Goal: Use online tool/utility: Utilize a website feature to perform a specific function

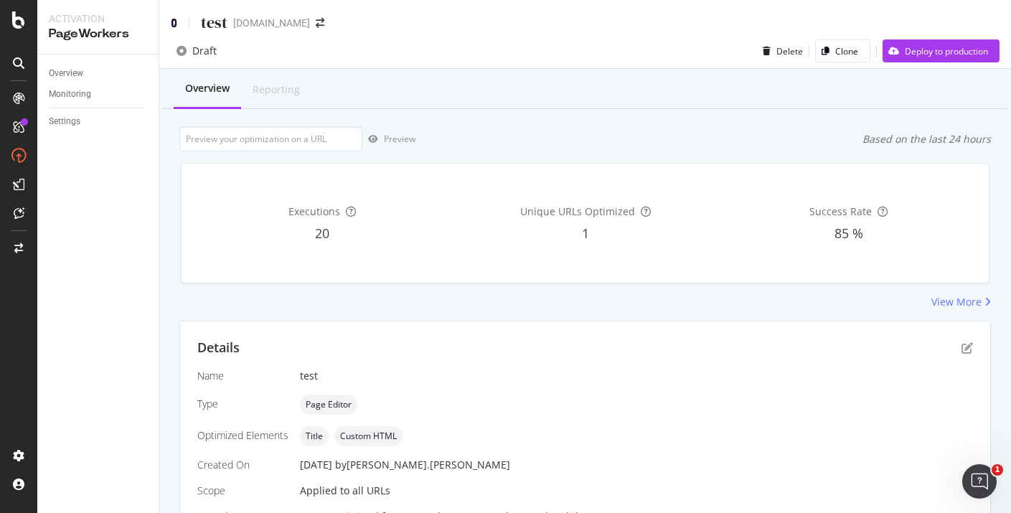
click at [176, 21] on icon at bounding box center [174, 23] width 6 height 10
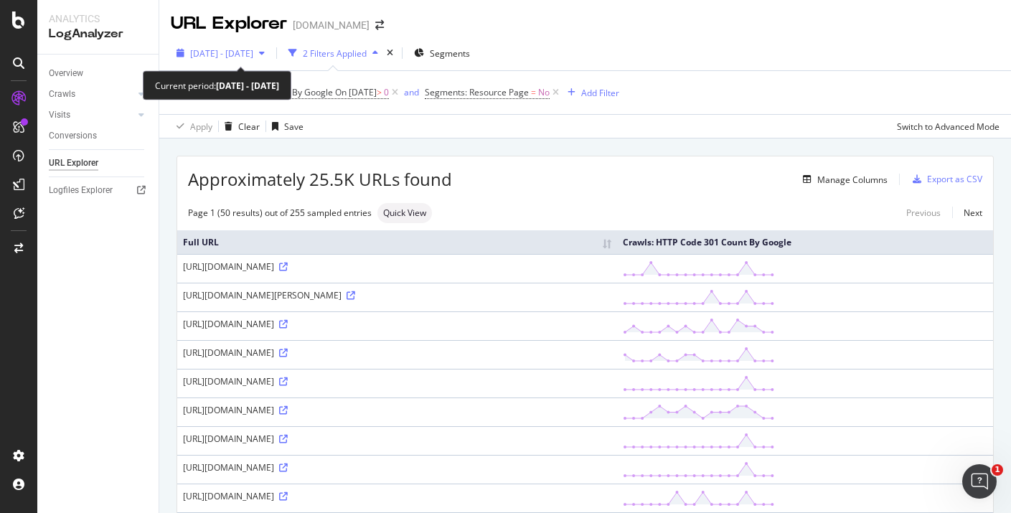
click at [249, 48] on span "2025 Sep. 13th - Sep. 30th" at bounding box center [221, 53] width 63 height 12
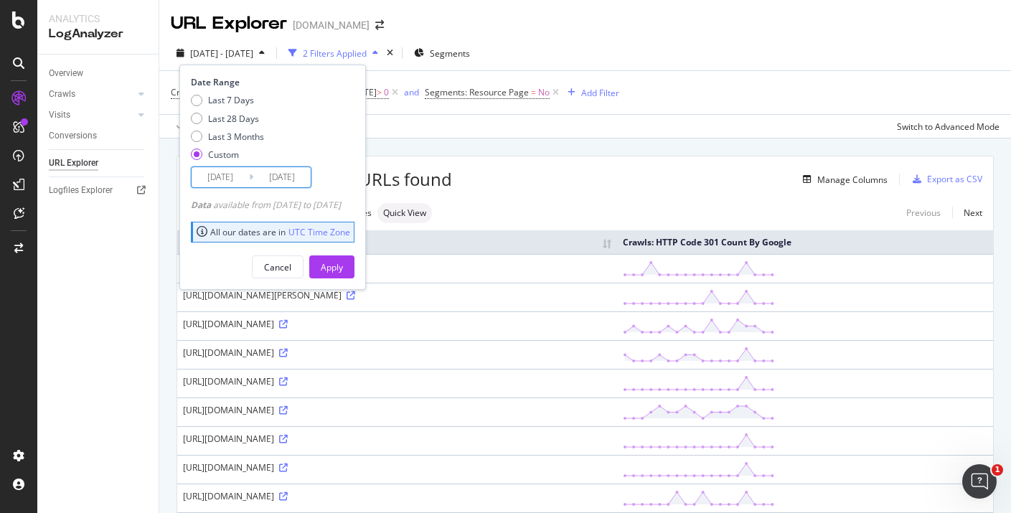
click at [274, 168] on input "2025/09/30" at bounding box center [281, 177] width 57 height 20
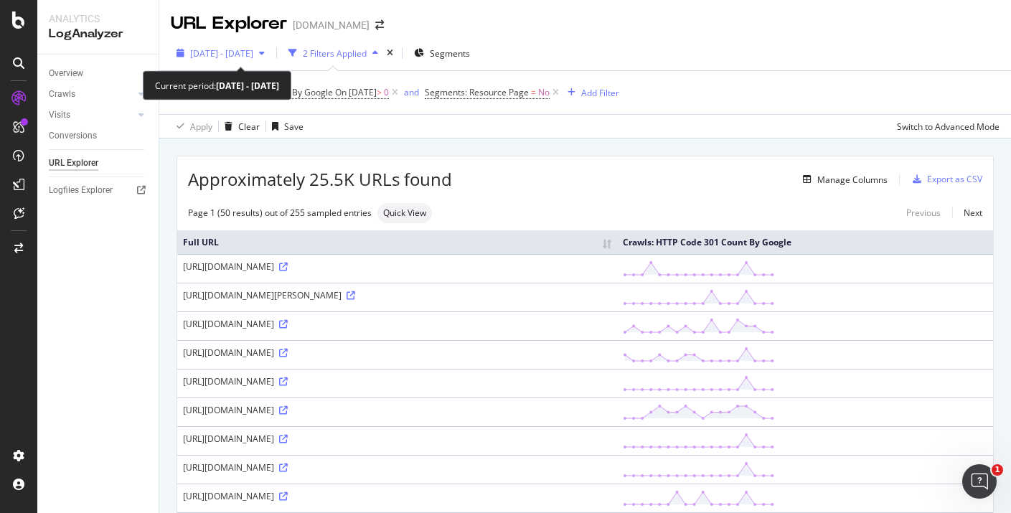
click at [253, 50] on span "2025 Sep. 13th - Sep. 30th" at bounding box center [221, 53] width 63 height 12
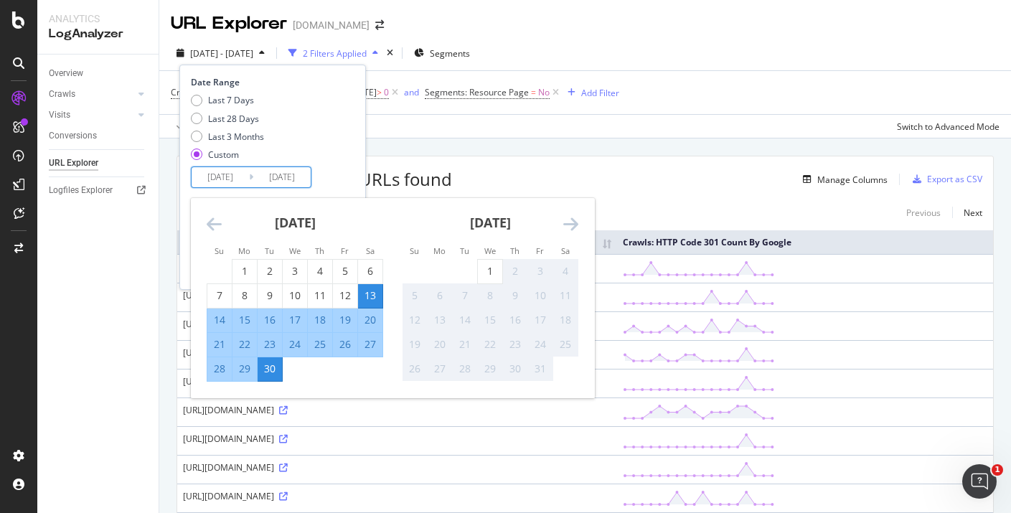
click at [293, 179] on input "2025/09/30" at bounding box center [281, 177] width 57 height 20
click at [487, 268] on div "1" at bounding box center [490, 271] width 24 height 14
type input "2025/10/01"
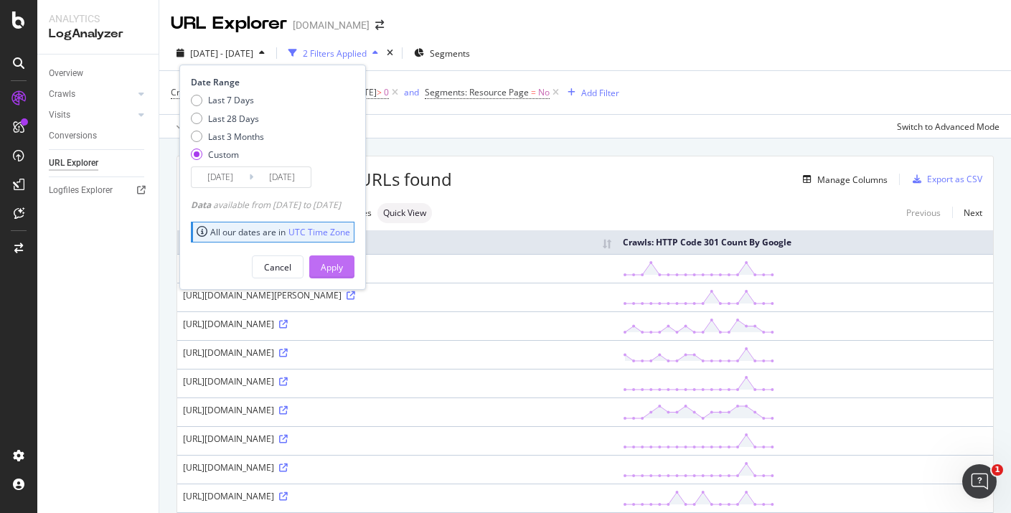
click at [343, 270] on div "Apply" at bounding box center [332, 267] width 22 height 12
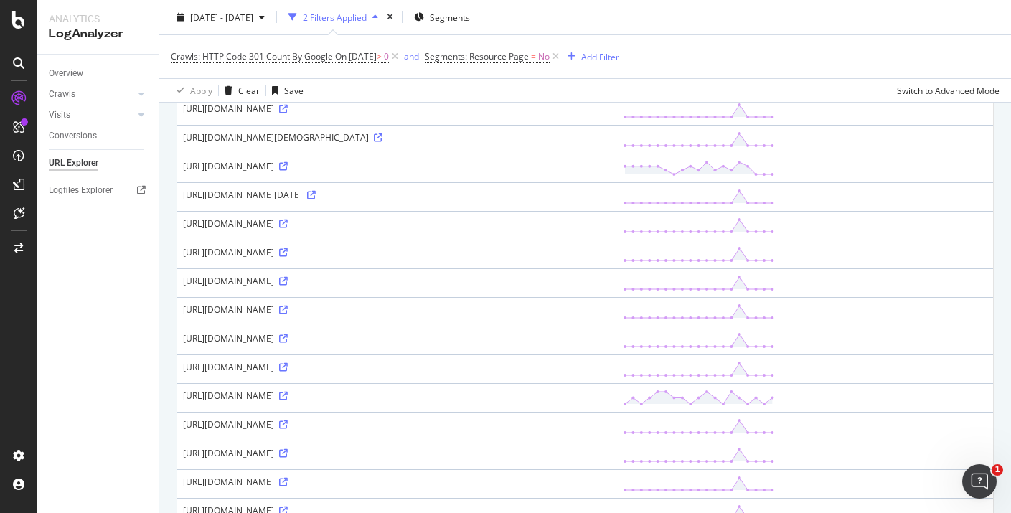
scroll to position [1243, 0]
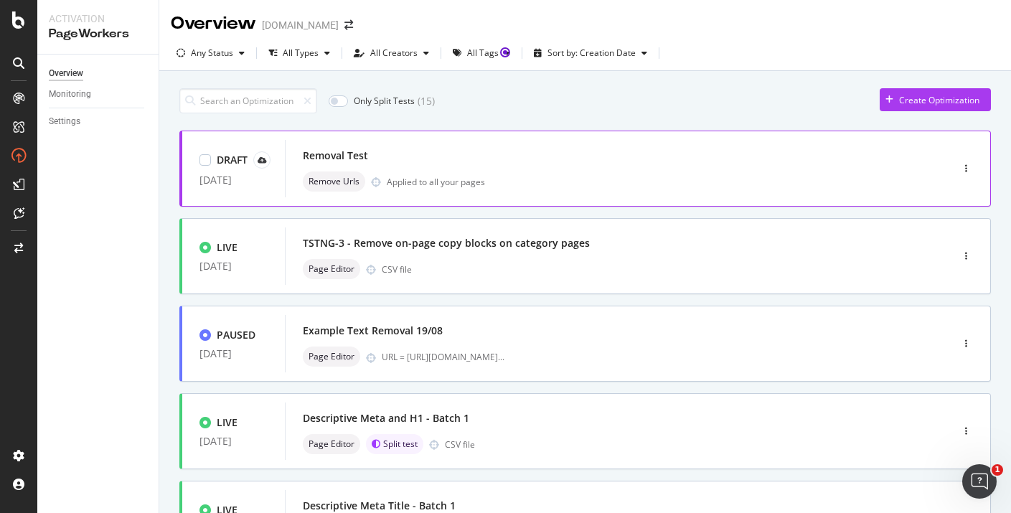
click at [580, 159] on div "Removal Test" at bounding box center [597, 156] width 588 height 20
click at [968, 166] on div "button" at bounding box center [966, 168] width 14 height 9
click at [953, 196] on div "Edit" at bounding box center [941, 196] width 67 height 18
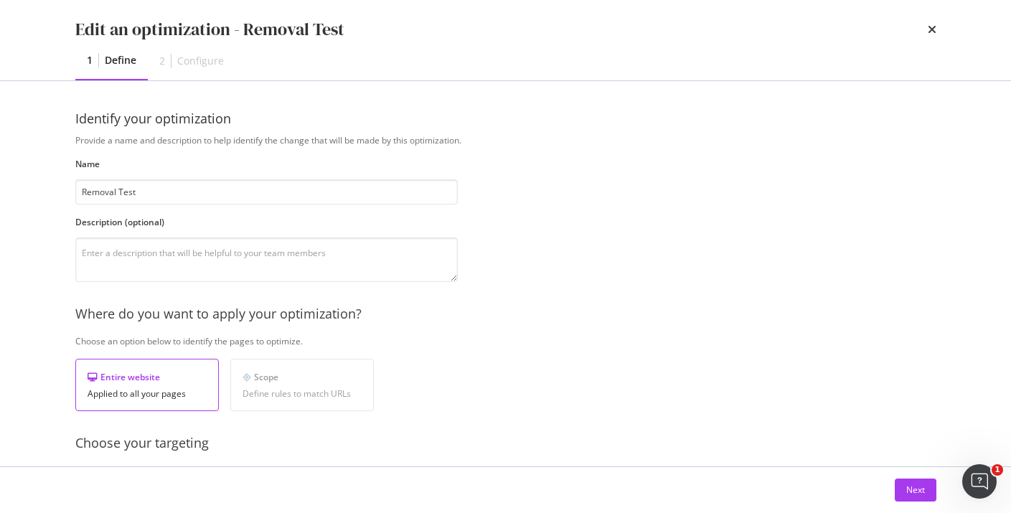
scroll to position [127, 0]
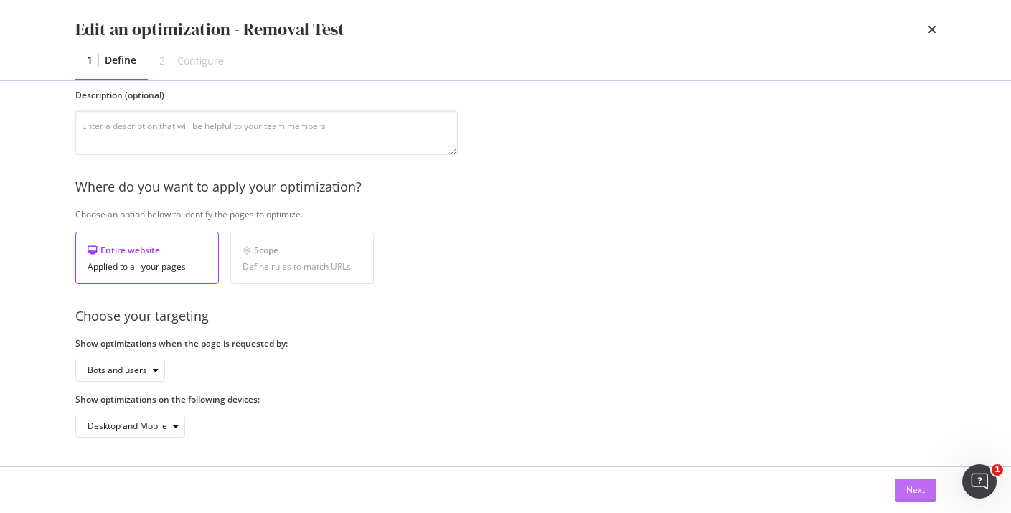
click at [927, 492] on button "Next" at bounding box center [916, 490] width 42 height 23
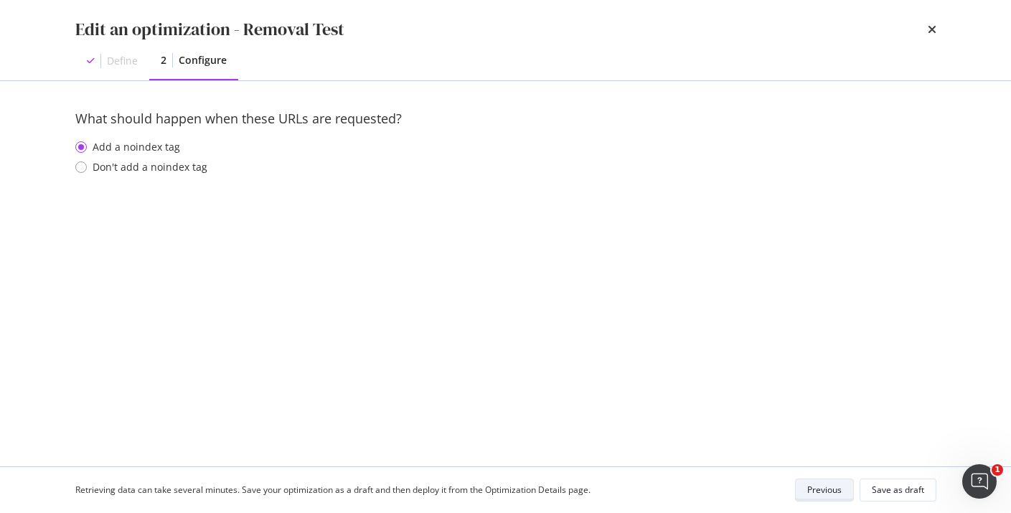
click at [821, 489] on div "Previous" at bounding box center [824, 490] width 34 height 12
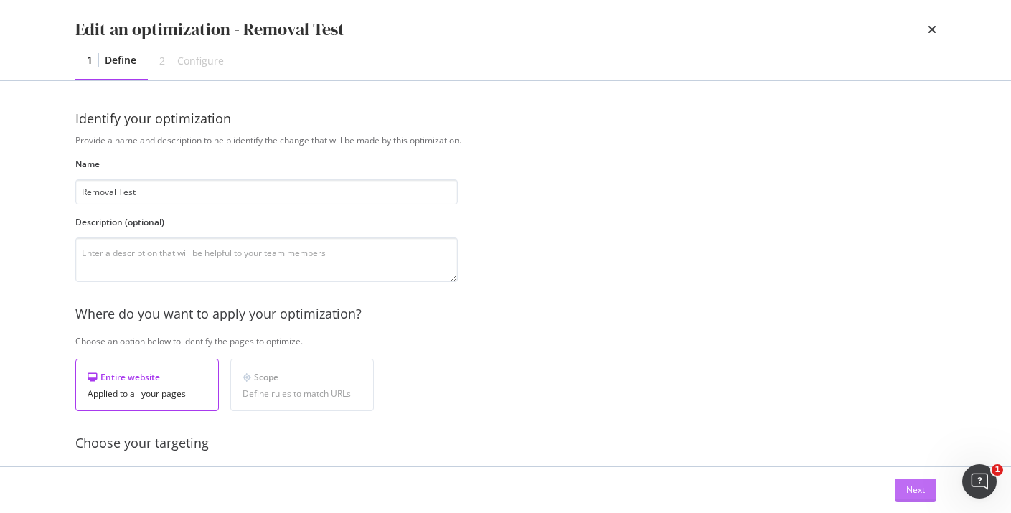
click at [909, 481] on div "Next" at bounding box center [915, 490] width 19 height 22
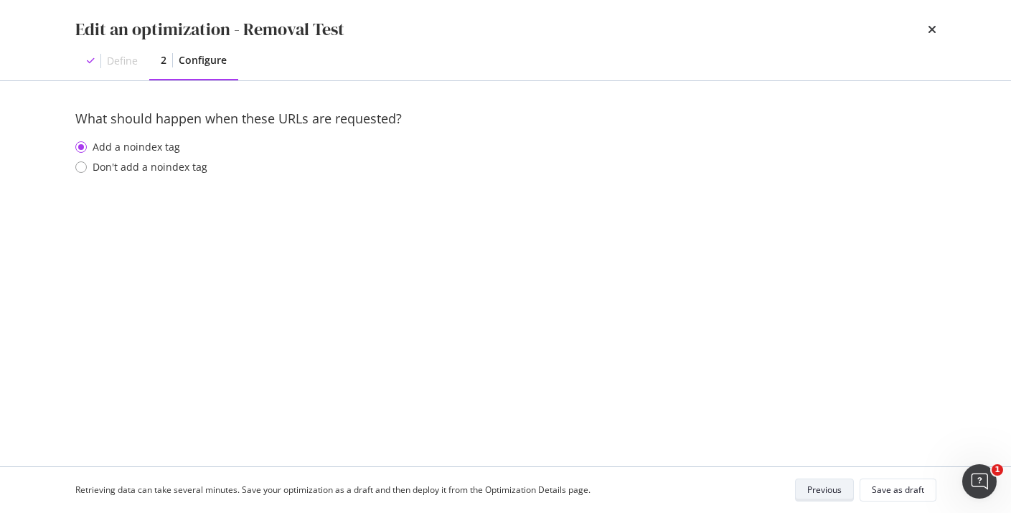
click at [833, 493] on div "Previous" at bounding box center [824, 490] width 34 height 12
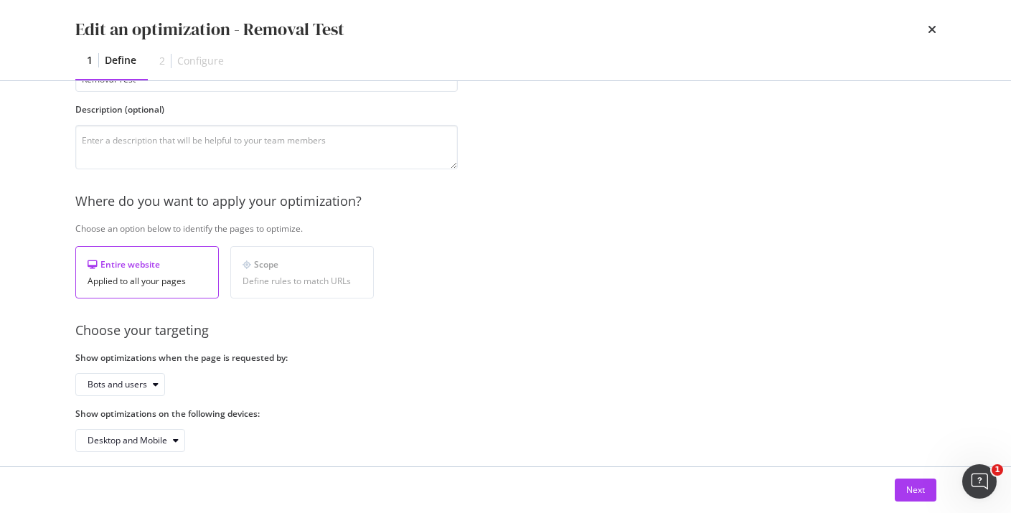
scroll to position [127, 0]
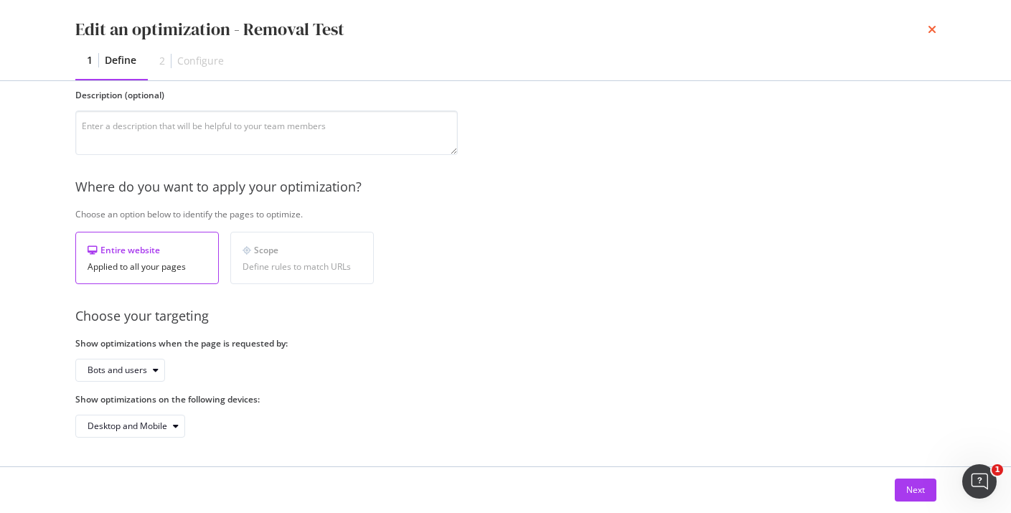
click at [931, 32] on icon "times" at bounding box center [932, 29] width 9 height 11
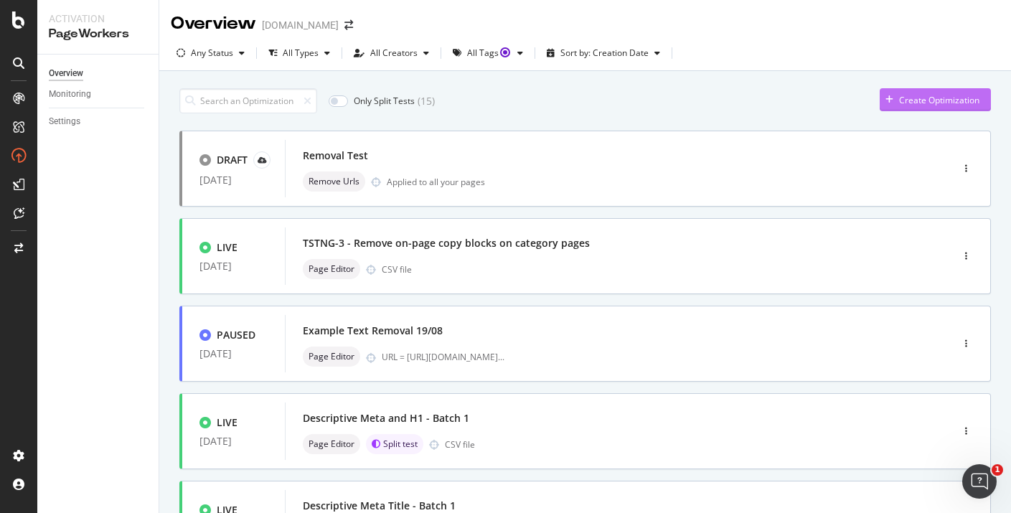
click at [928, 103] on div "Create Optimization" at bounding box center [939, 100] width 80 height 12
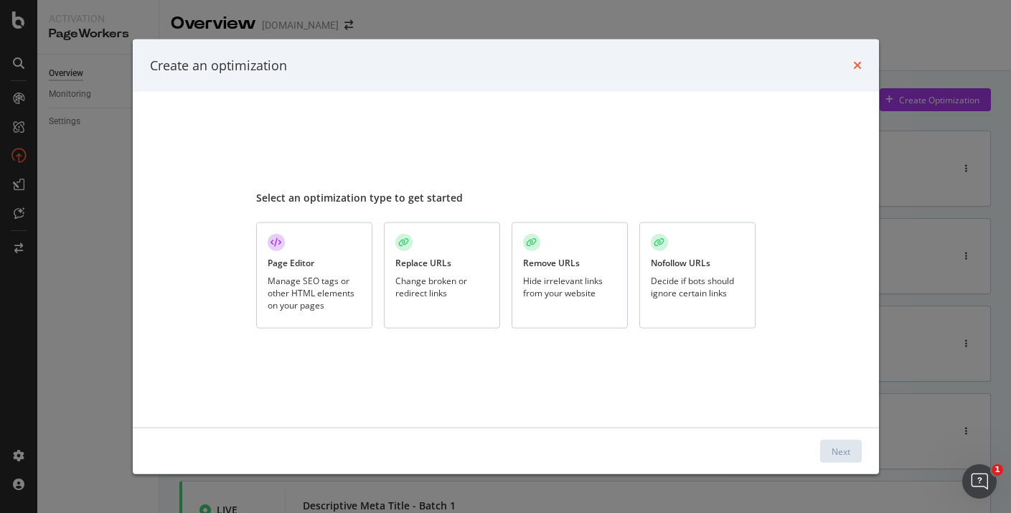
click at [858, 60] on icon "times" at bounding box center [857, 65] width 9 height 11
